Goal: Communication & Community: Ask a question

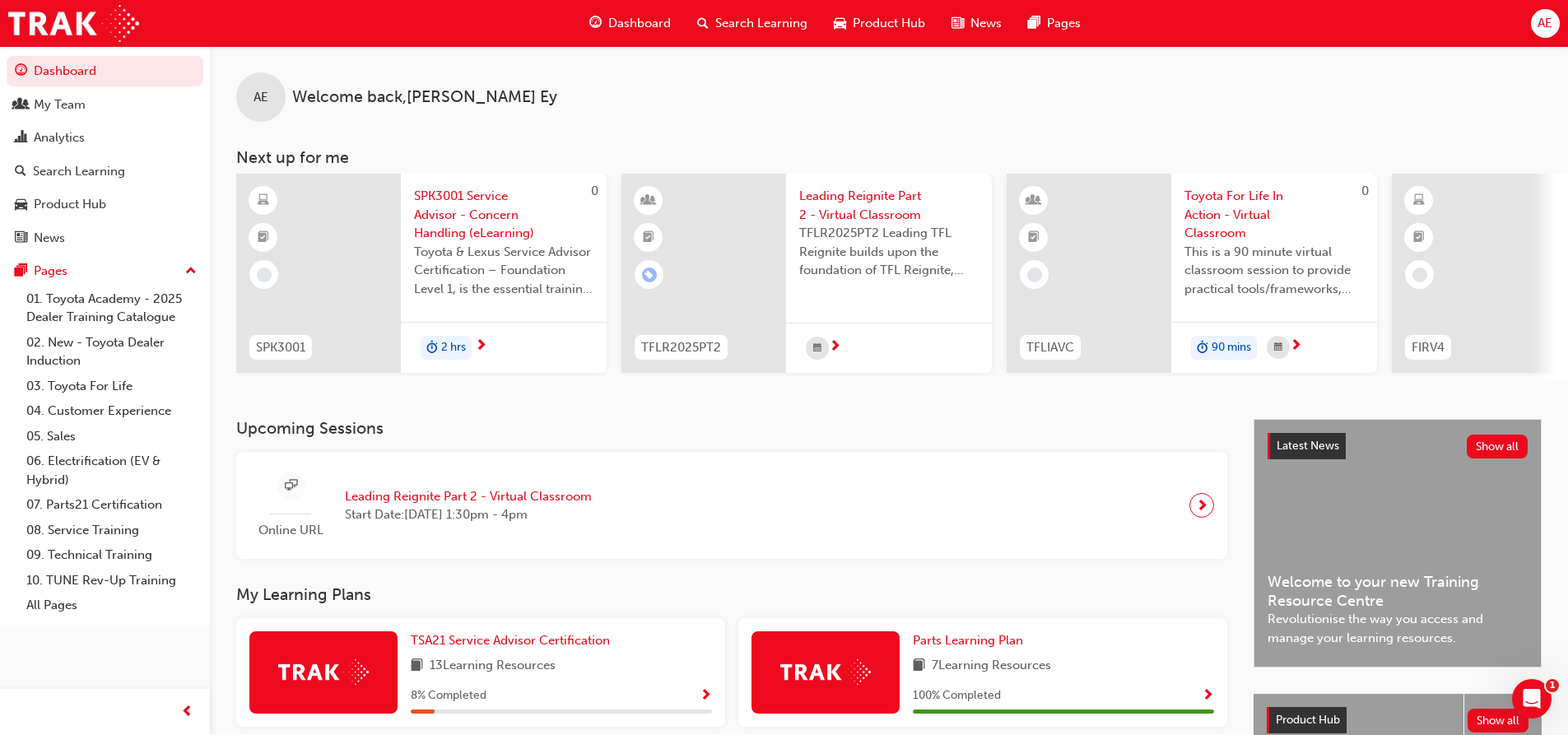
click at [1543, 23] on span "AE" at bounding box center [1545, 23] width 15 height 19
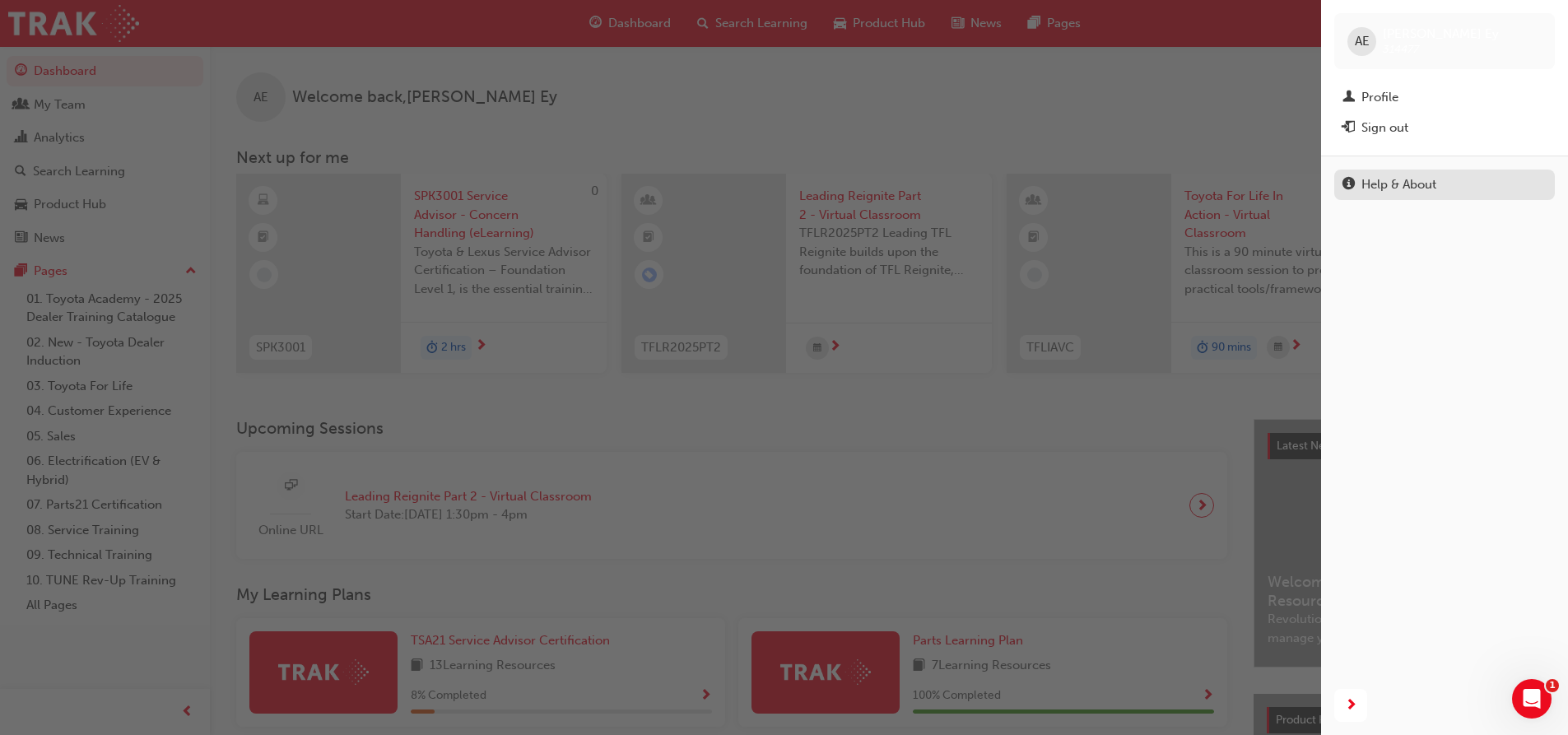
click at [1415, 174] on div "Help & About" at bounding box center [1445, 185] width 204 height 21
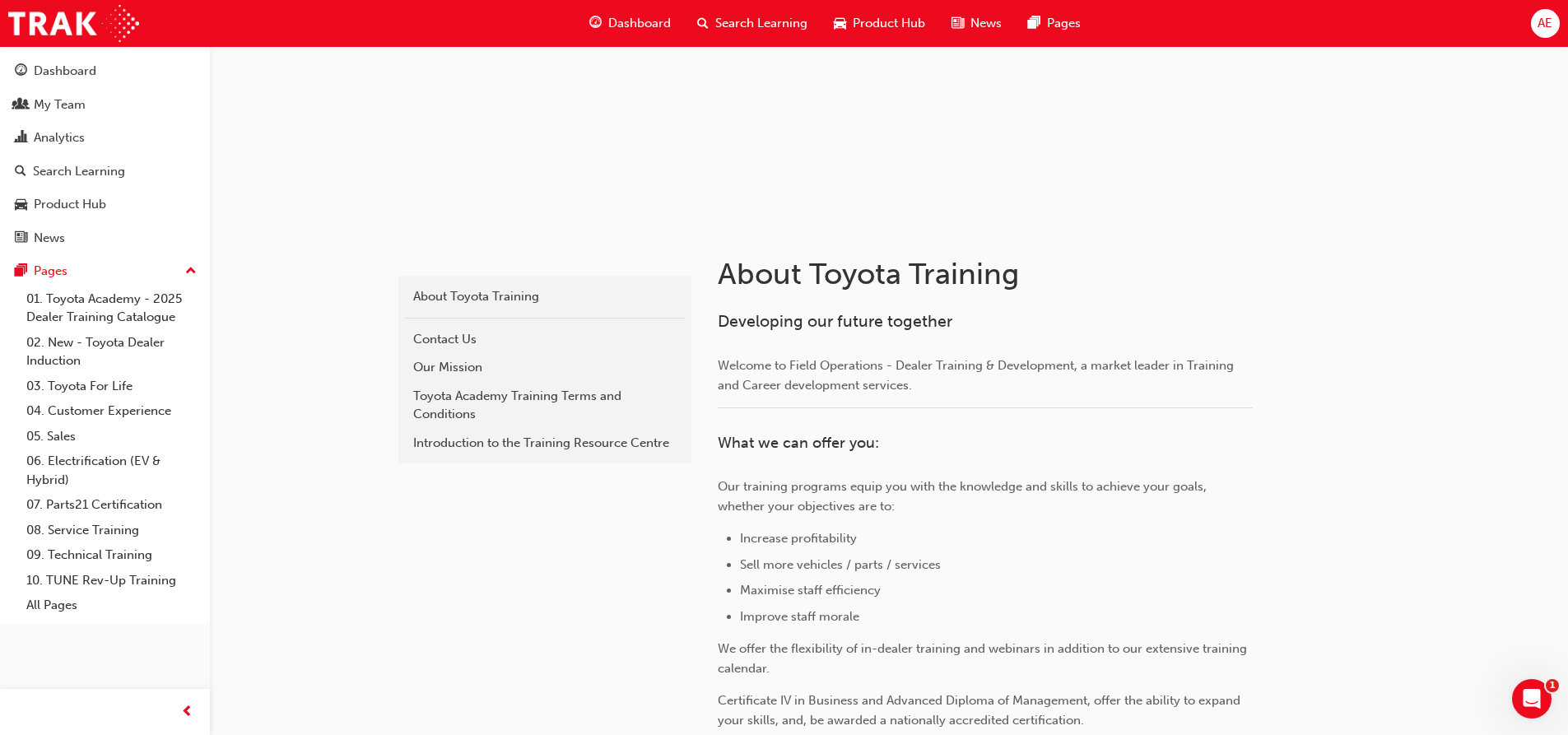
scroll to position [165, 0]
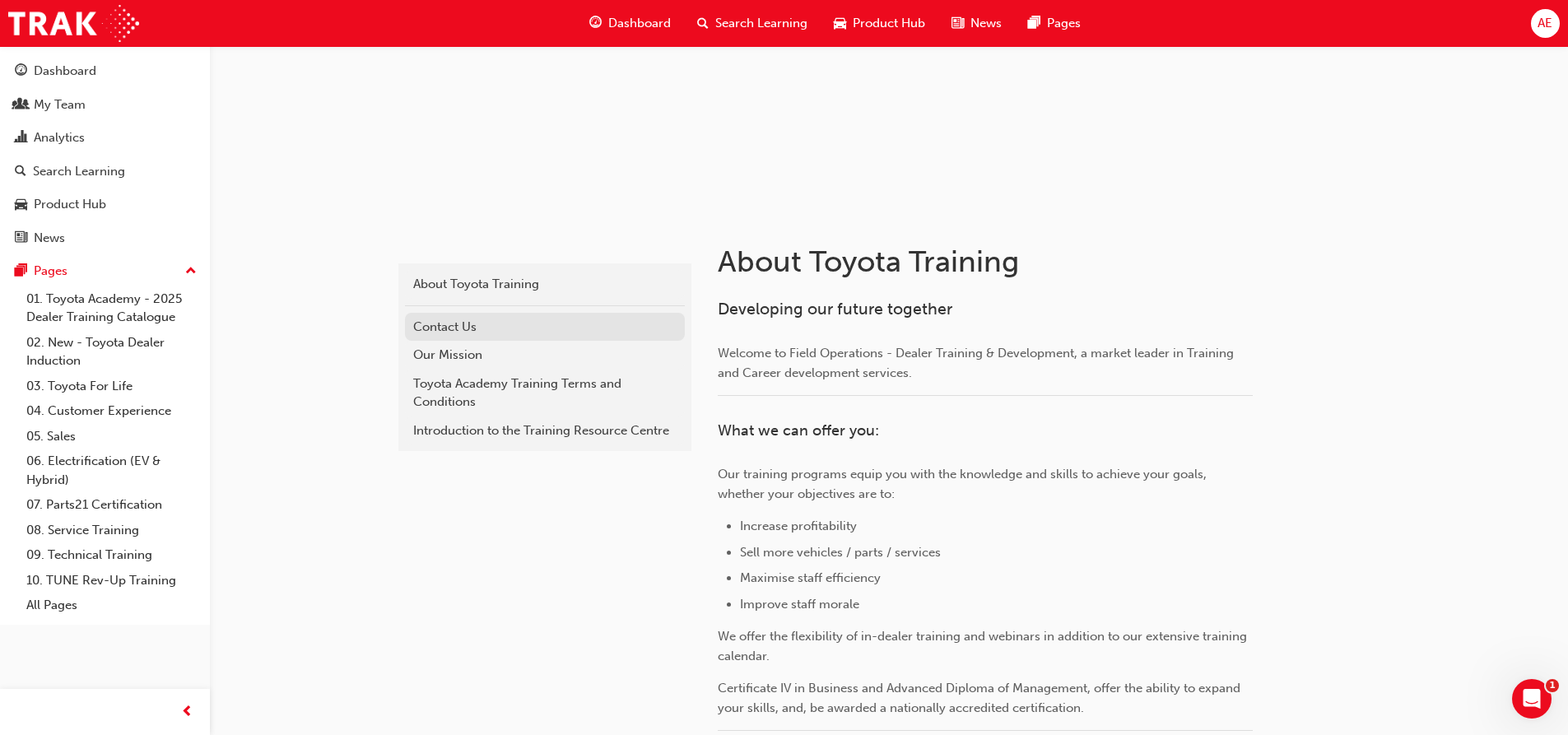
click at [460, 322] on div "Contact Us" at bounding box center [545, 327] width 264 height 19
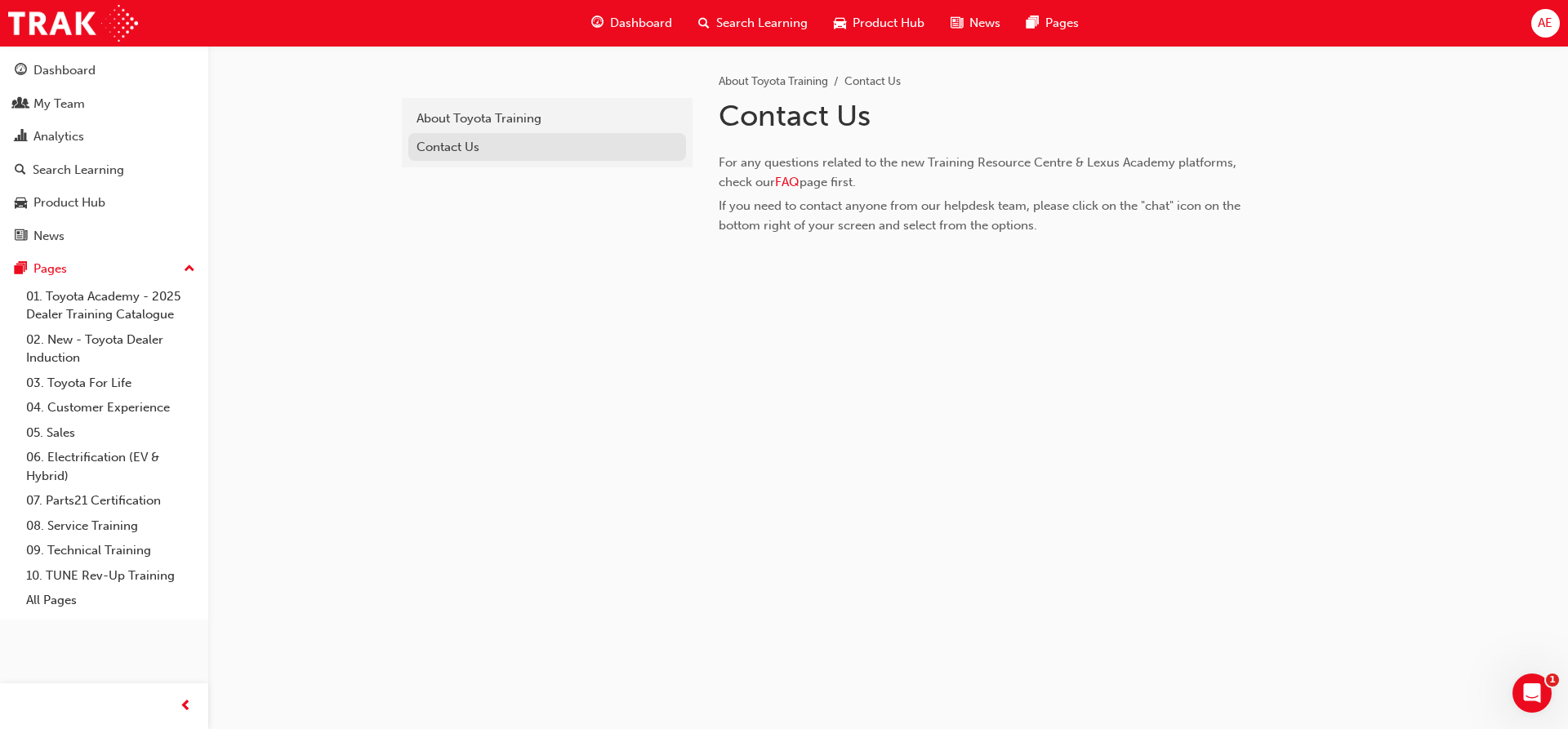
click at [480, 145] on div "Contact Us" at bounding box center [547, 147] width 261 height 19
click at [719, 269] on img at bounding box center [719, 269] width 0 height 0
click at [792, 180] on span "FAQ" at bounding box center [787, 182] width 24 height 15
click at [1526, 693] on icon "Open Intercom Messenger" at bounding box center [1529, 691] width 11 height 13
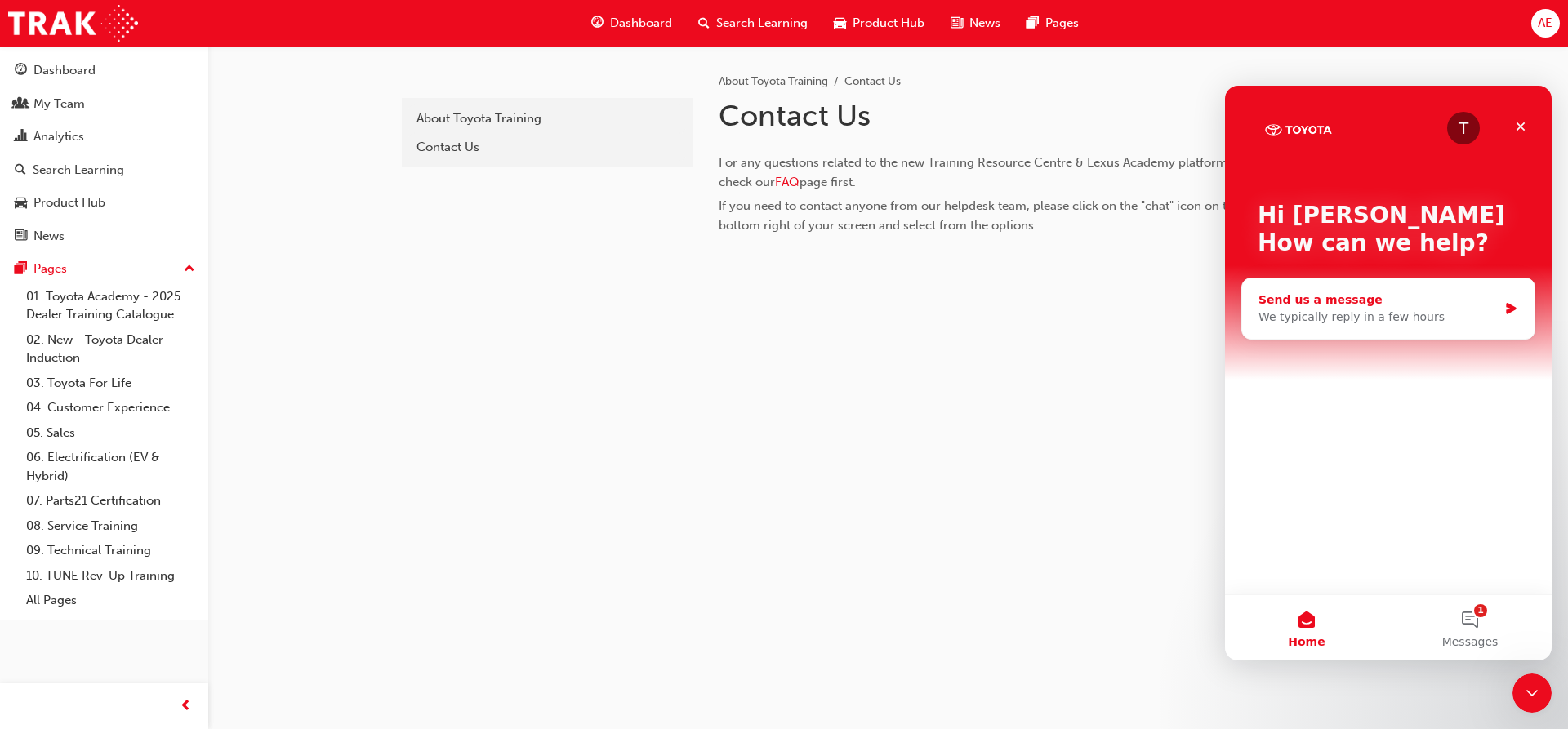
click at [1334, 313] on div "We typically reply in a few hours" at bounding box center [1377, 317] width 239 height 17
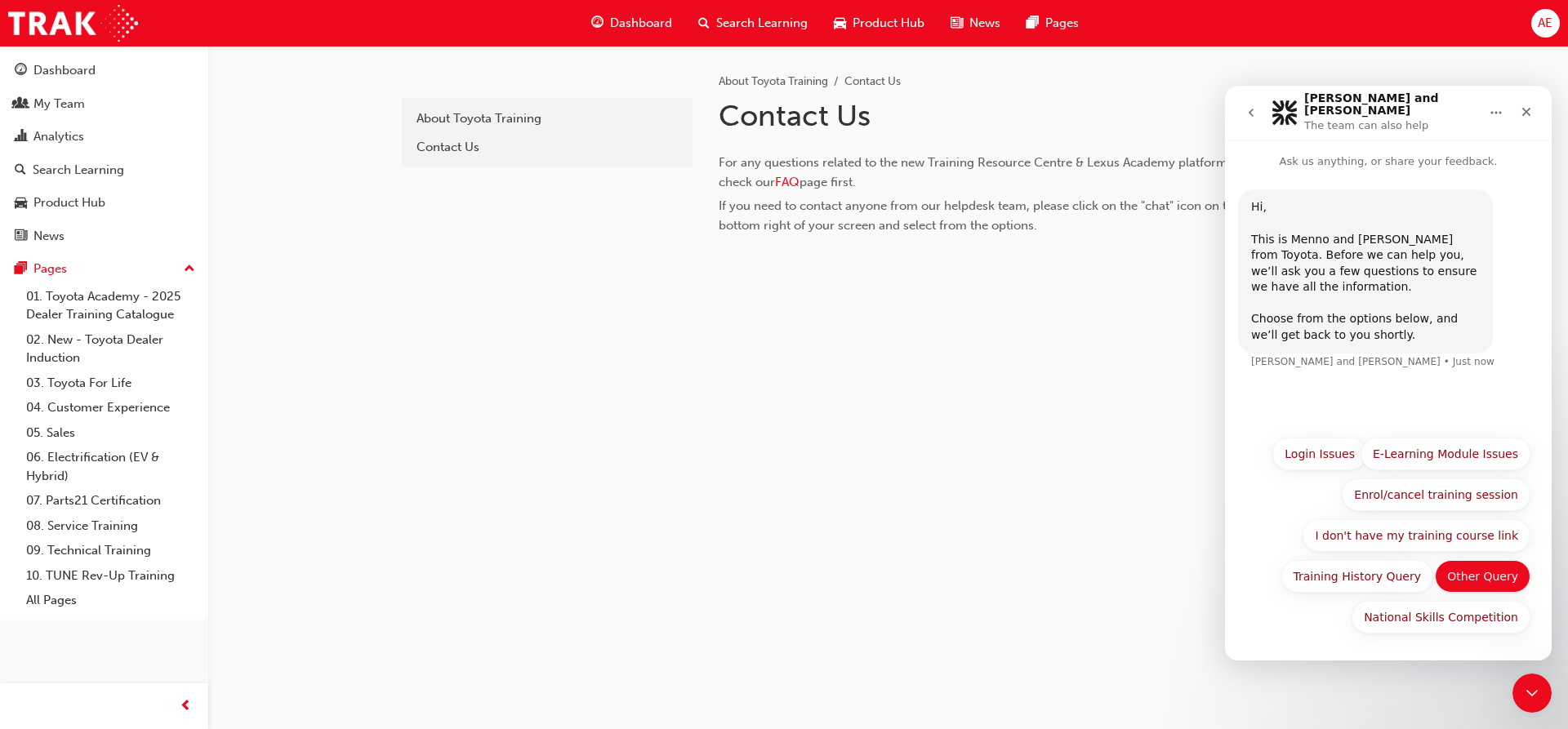
click at [1475, 582] on button "Other Query" at bounding box center [1482, 576] width 96 height 33
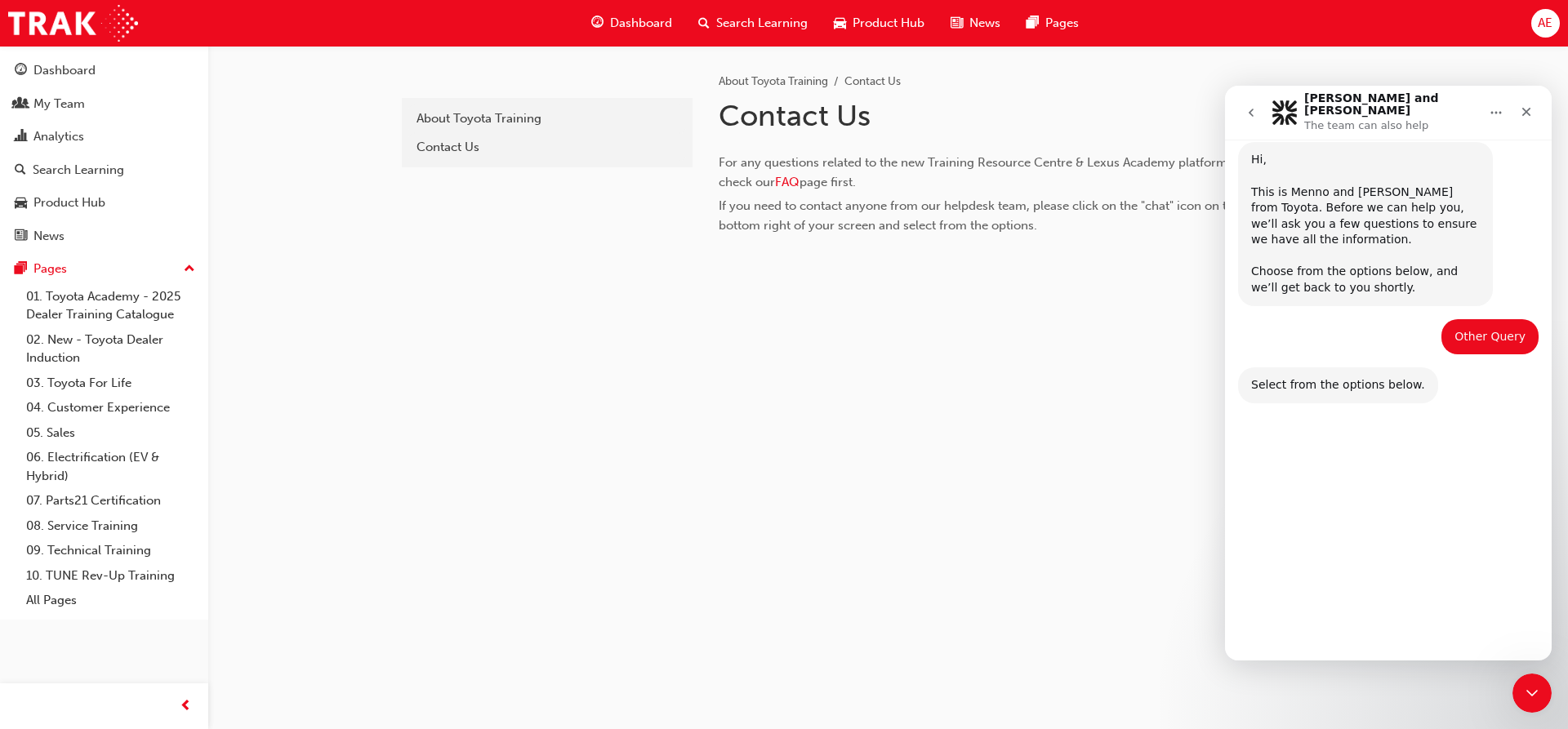
scroll to position [48, 0]
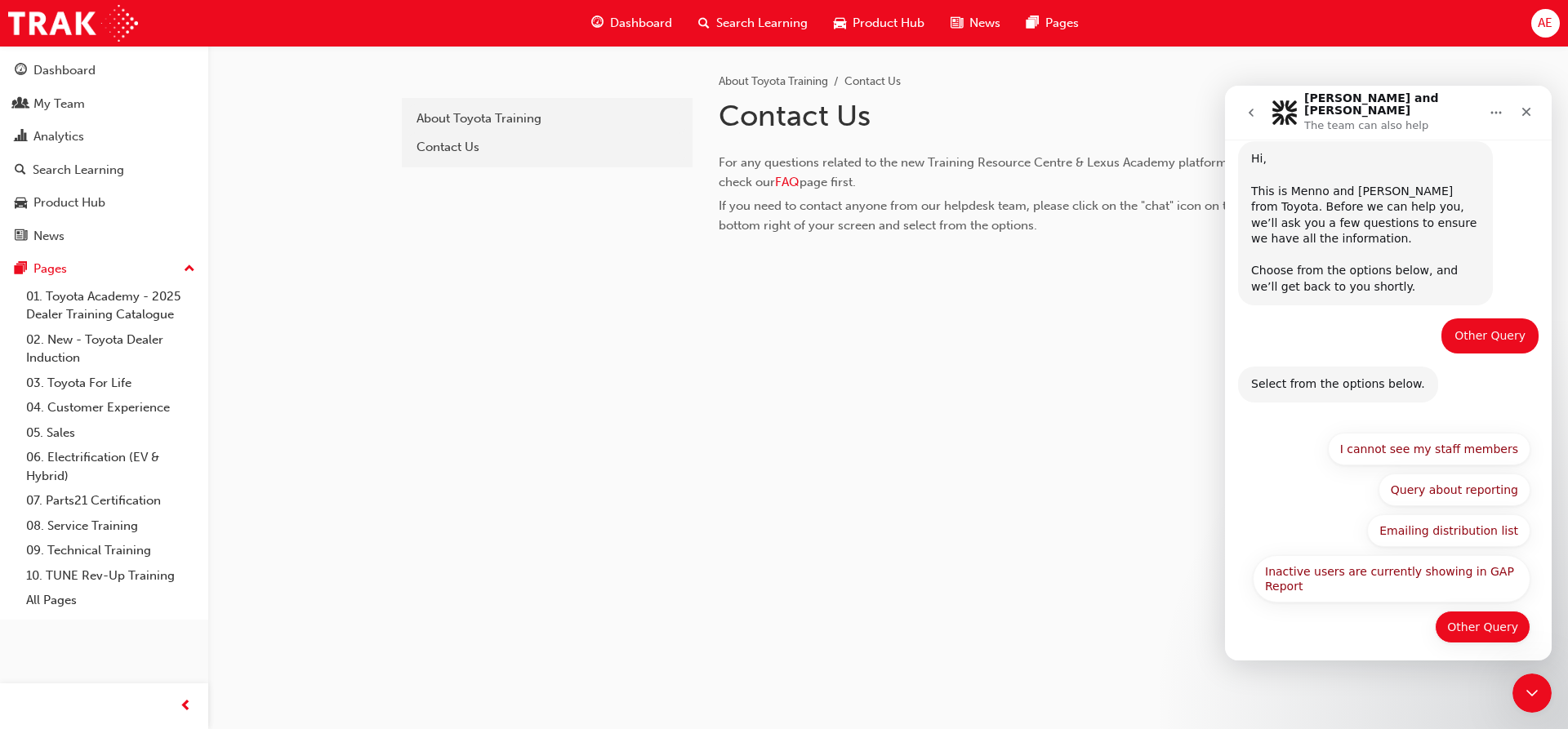
click at [1455, 611] on button "Other Query" at bounding box center [1482, 627] width 96 height 33
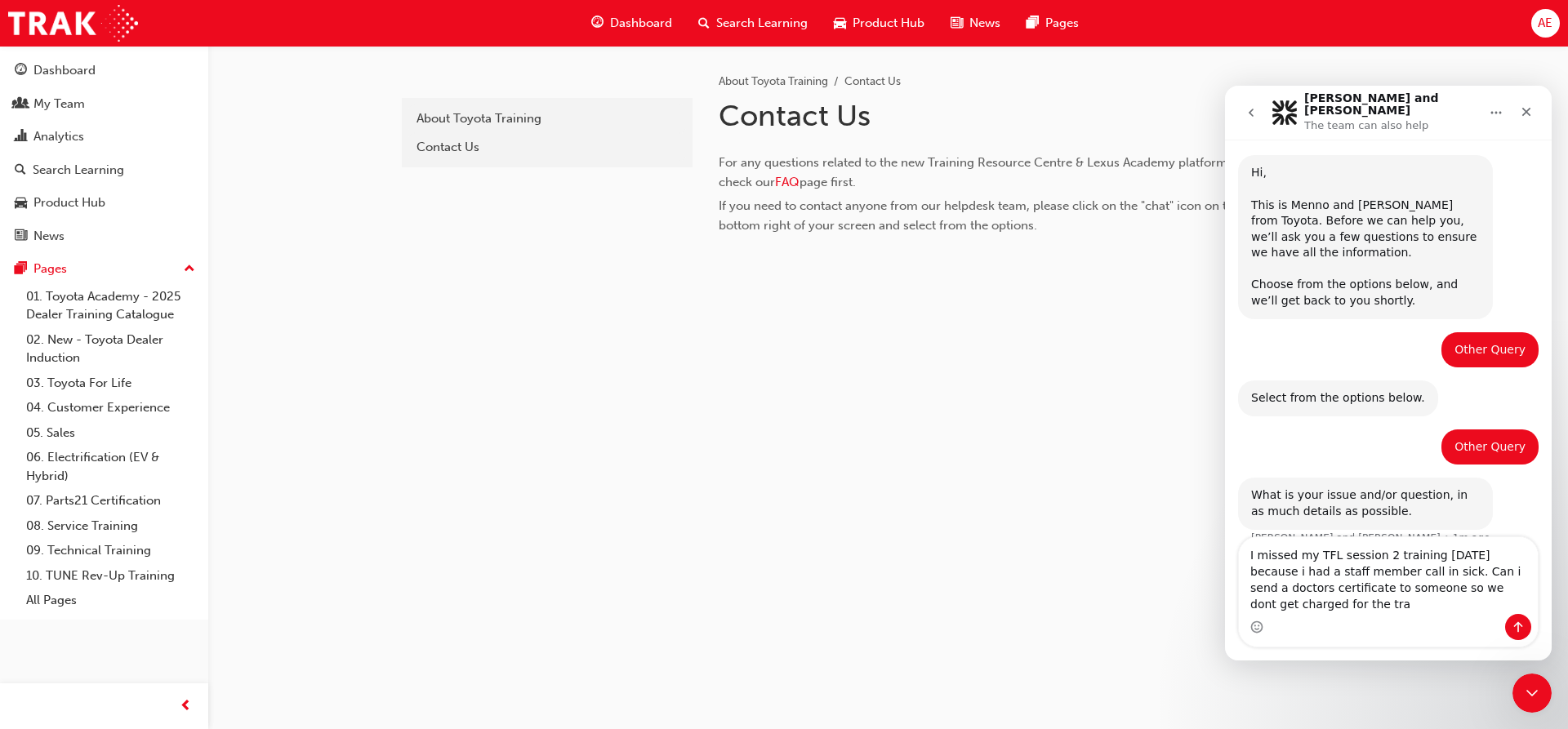
scroll to position [50, 0]
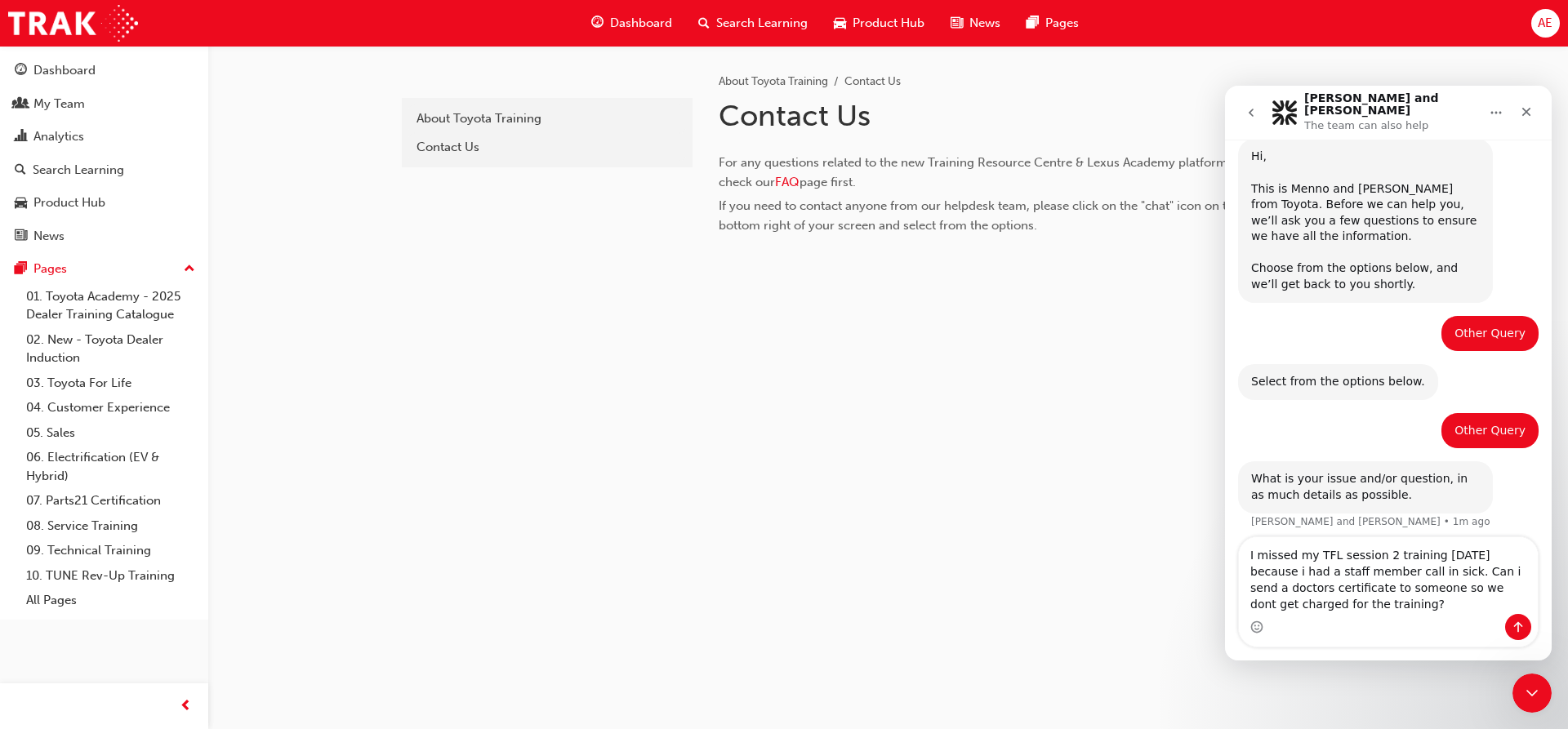
click at [1408, 602] on textarea "I missed my TFL session 2 training on Tuesday because i had a staff member call…" at bounding box center [1388, 576] width 299 height 77
click at [1409, 592] on textarea "I missed my TFL session 2 training on Tuesday because i had a staff member call…" at bounding box center [1388, 576] width 299 height 77
type textarea "I missed my TFL session 2 training on Tuesday because i had a staff member call…"
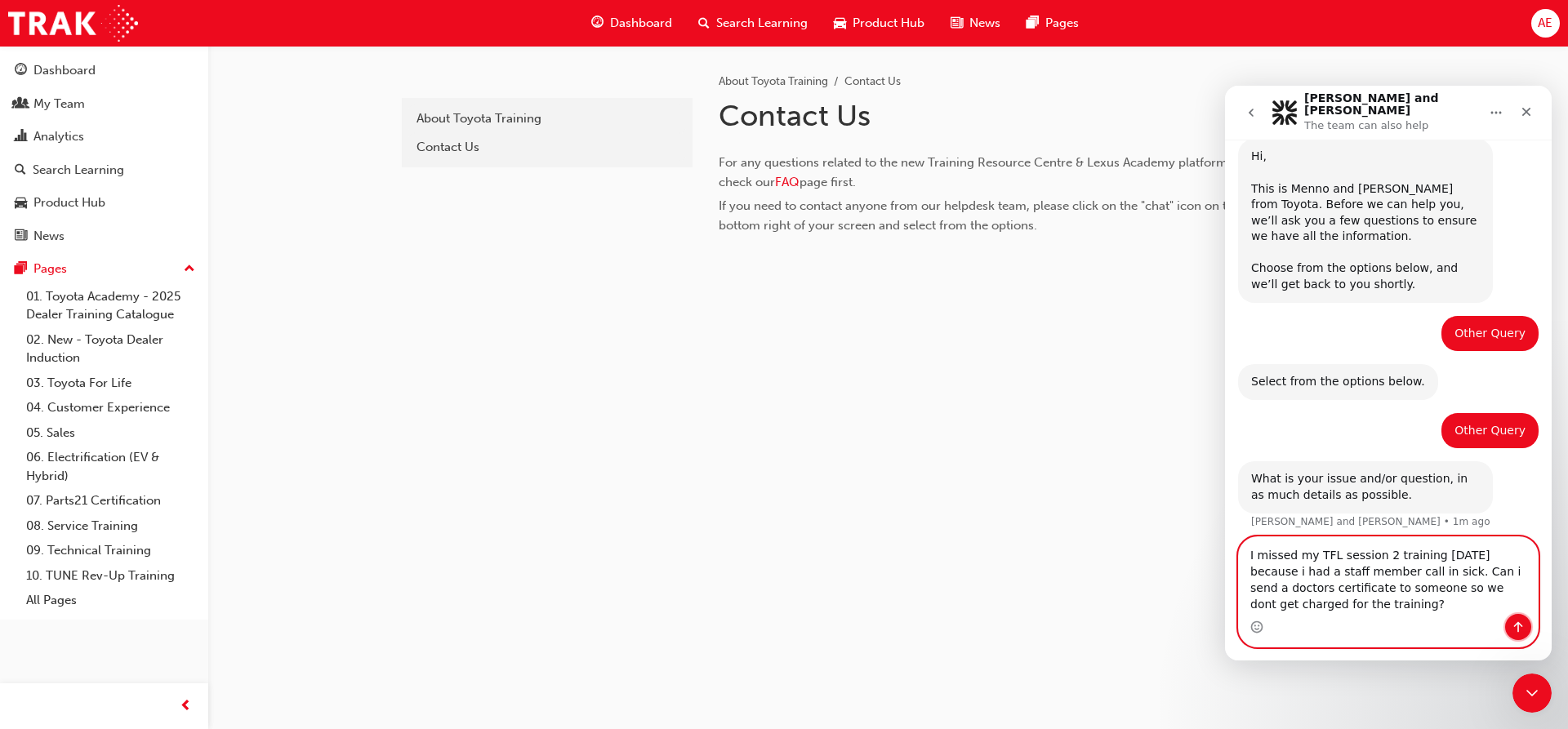
click at [1513, 627] on icon "Send a message…" at bounding box center [1518, 627] width 13 height 13
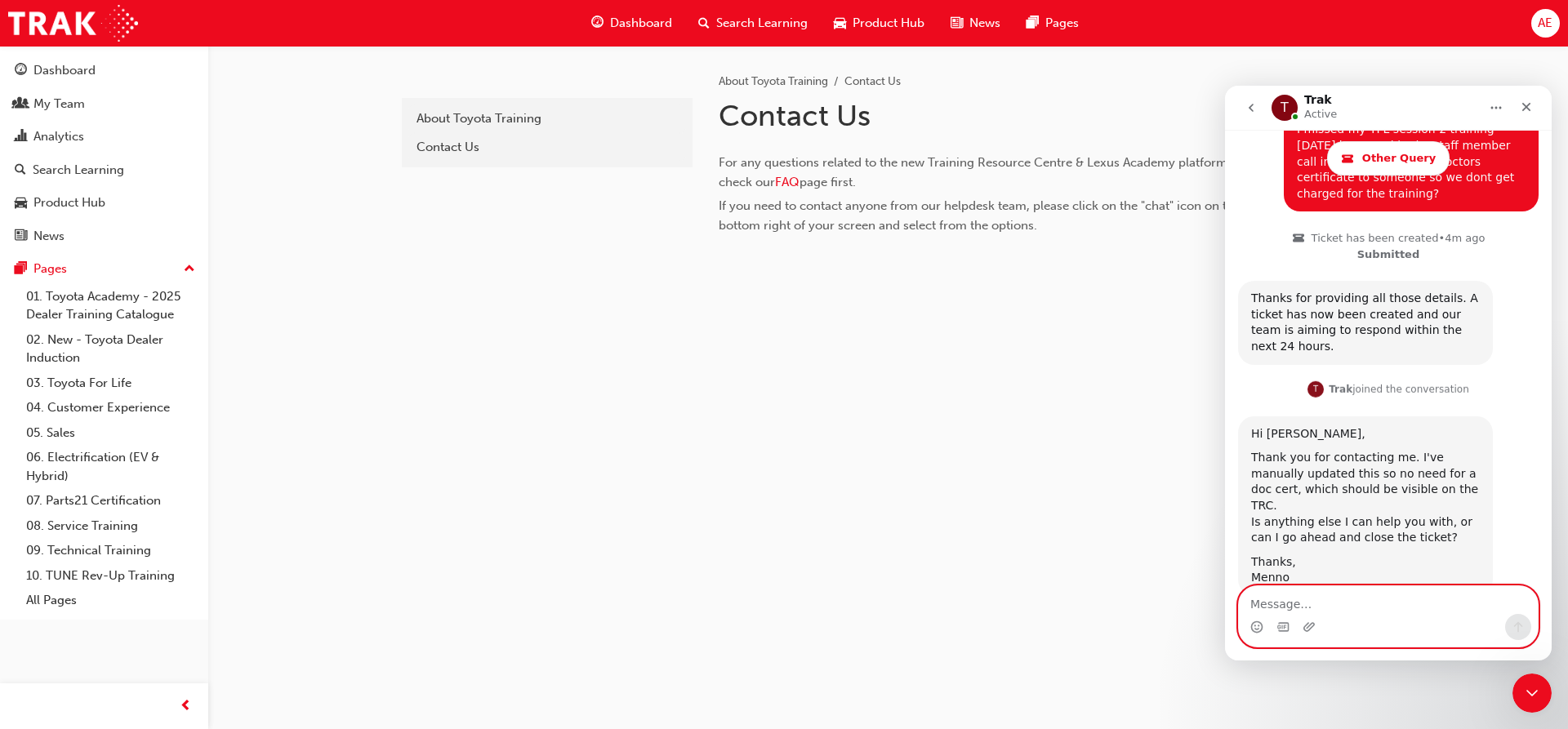
scroll to position [551, 0]
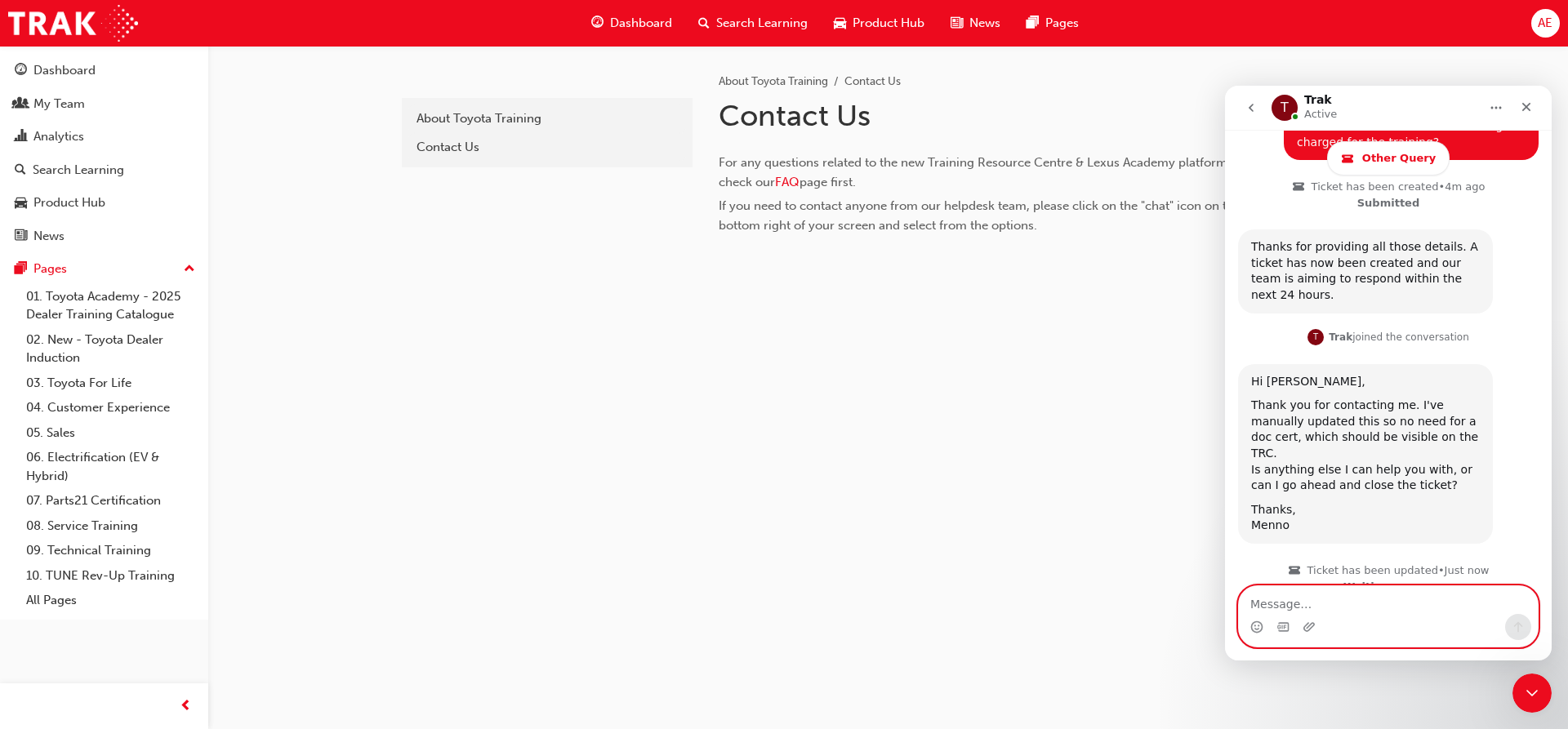
click at [1303, 602] on textarea "Message…" at bounding box center [1388, 600] width 299 height 28
type textarea "that was all for today thank you."
click at [1517, 627] on icon "Send a message…" at bounding box center [1518, 627] width 13 height 13
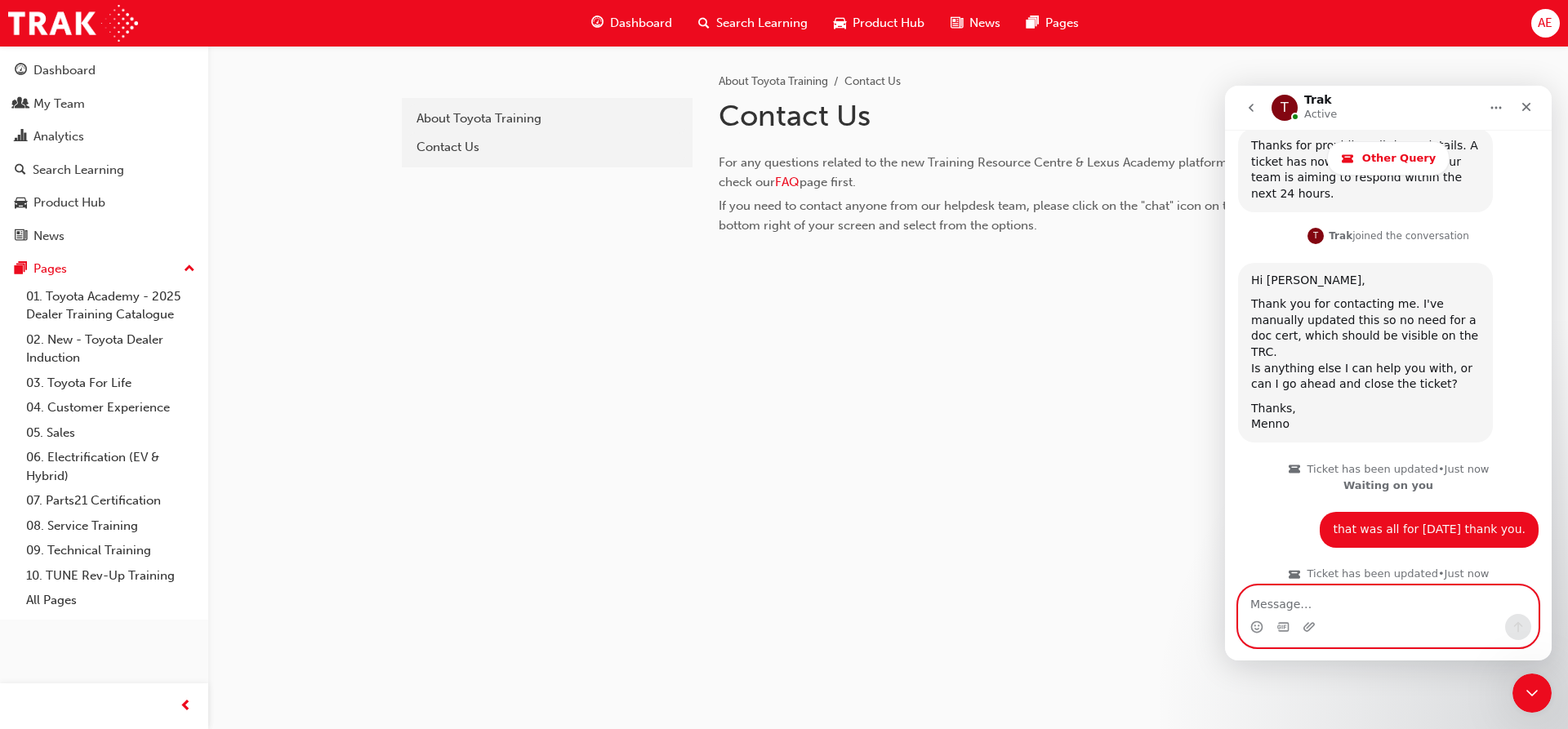
scroll to position [656, 0]
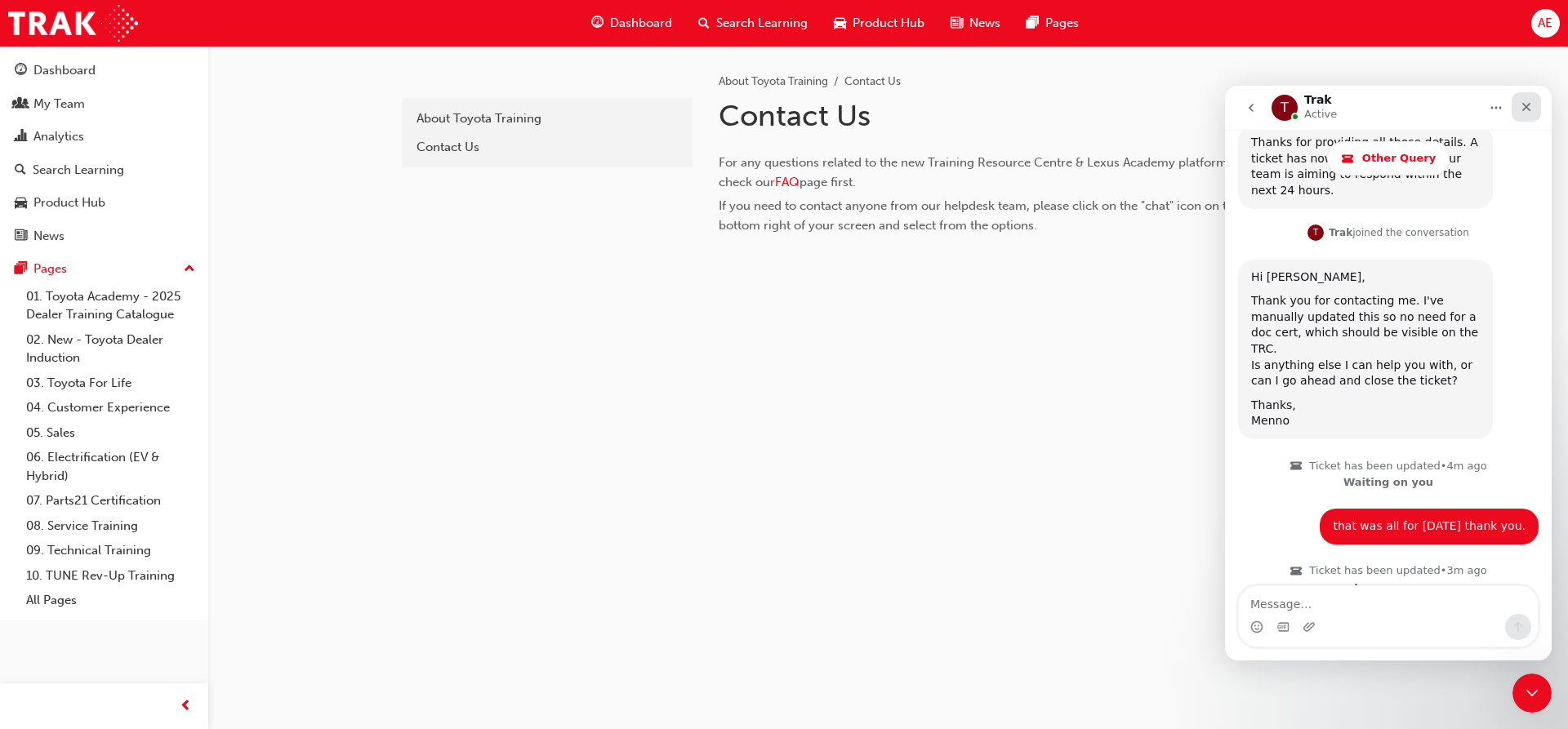
click at [1528, 103] on icon "Close" at bounding box center [1526, 108] width 9 height 9
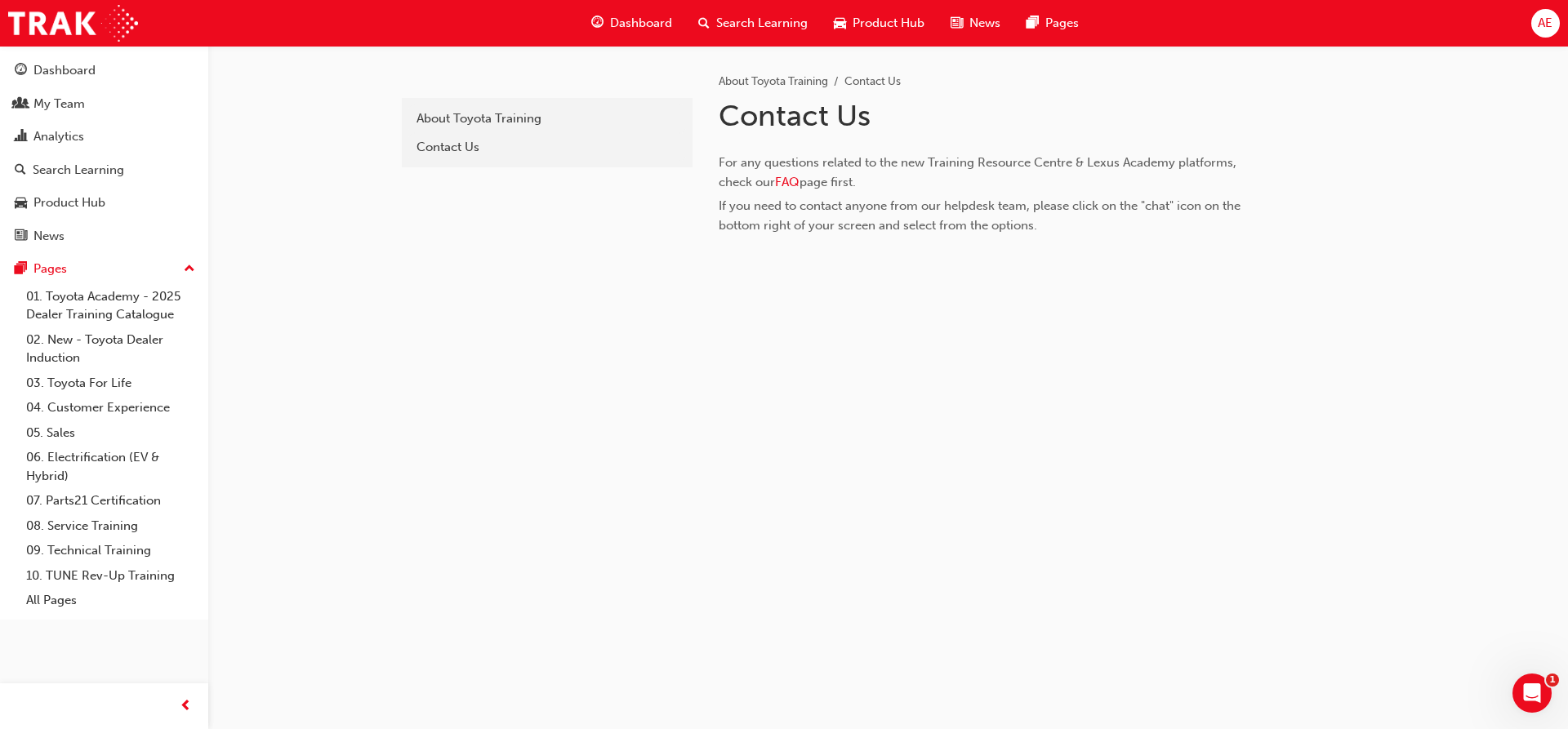
click at [648, 14] on span "Dashboard" at bounding box center [641, 23] width 62 height 19
